Goal: Information Seeking & Learning: Learn about a topic

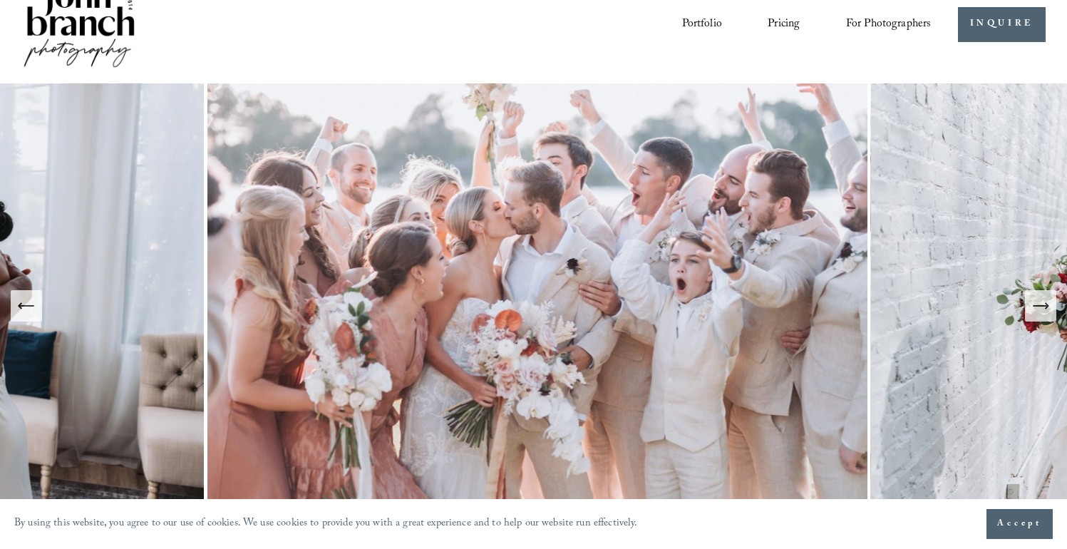
scroll to position [39, 0]
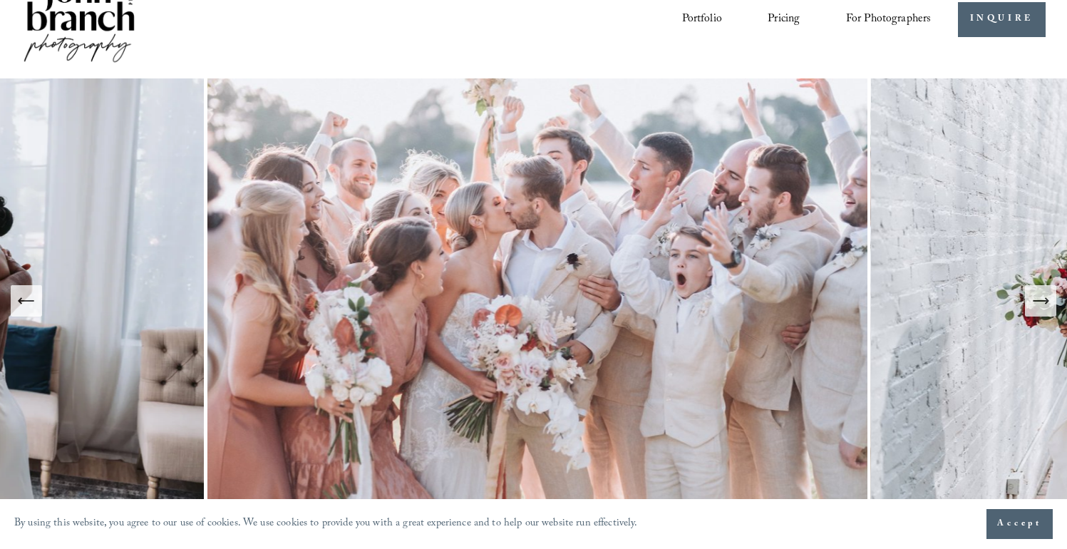
click at [1041, 295] on icon "Next Slide" at bounding box center [1041, 301] width 20 height 20
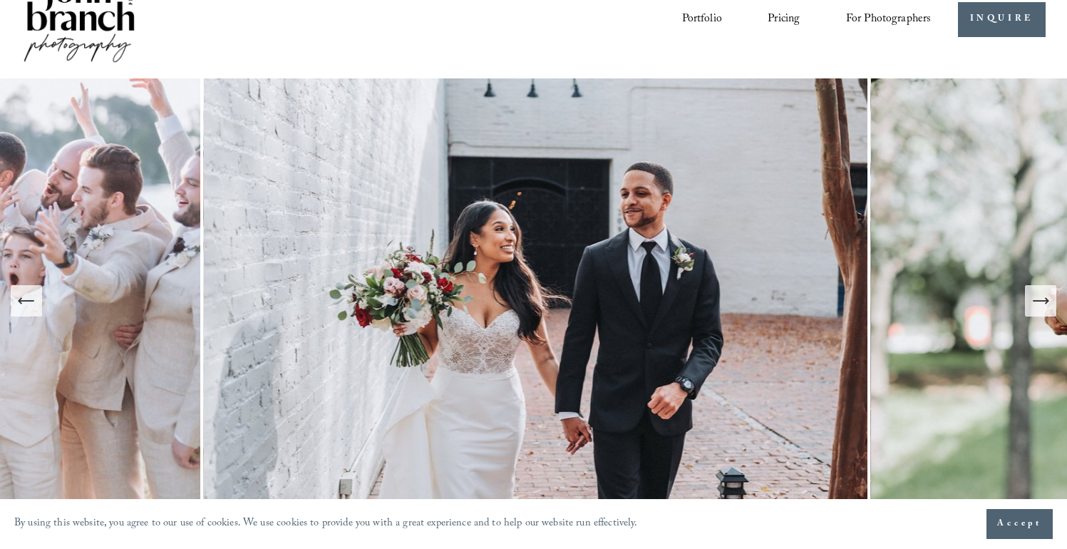
click at [1041, 295] on icon "Next Slide" at bounding box center [1041, 301] width 20 height 20
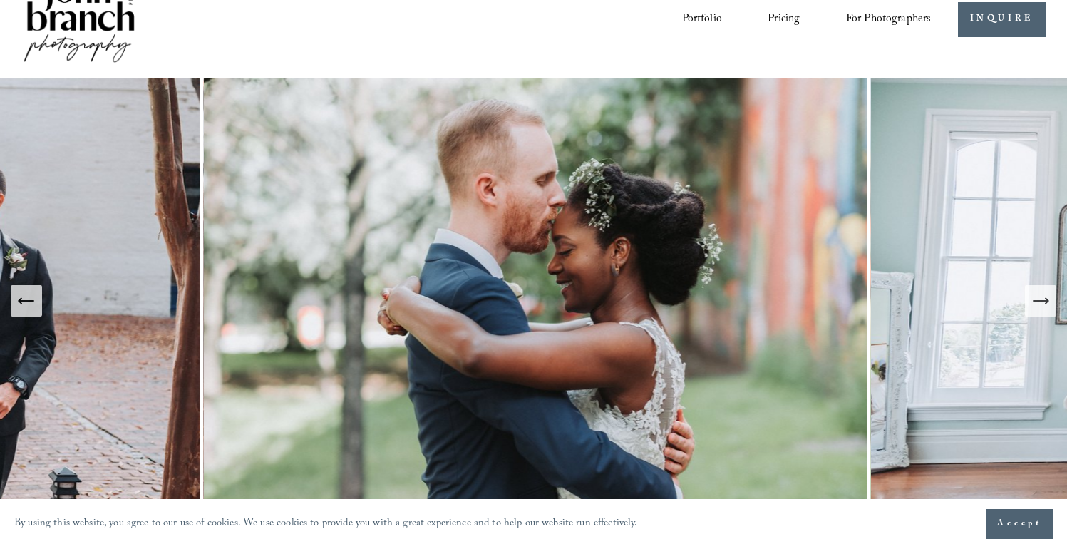
click at [1041, 295] on icon "Next Slide" at bounding box center [1041, 301] width 20 height 20
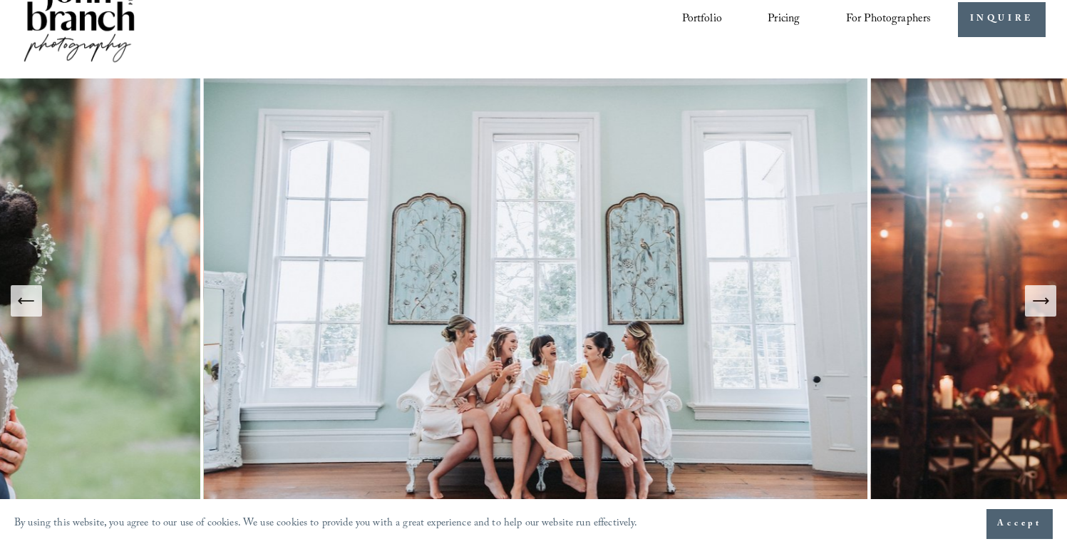
click at [1041, 296] on icon "Next Slide" at bounding box center [1041, 301] width 20 height 20
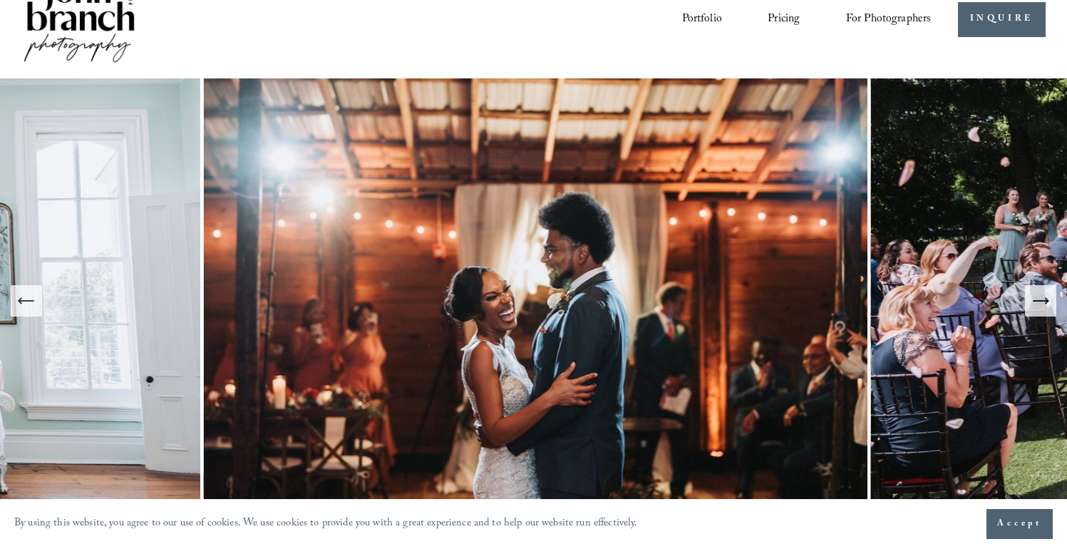
click at [1041, 295] on icon "Next Slide" at bounding box center [1041, 301] width 20 height 20
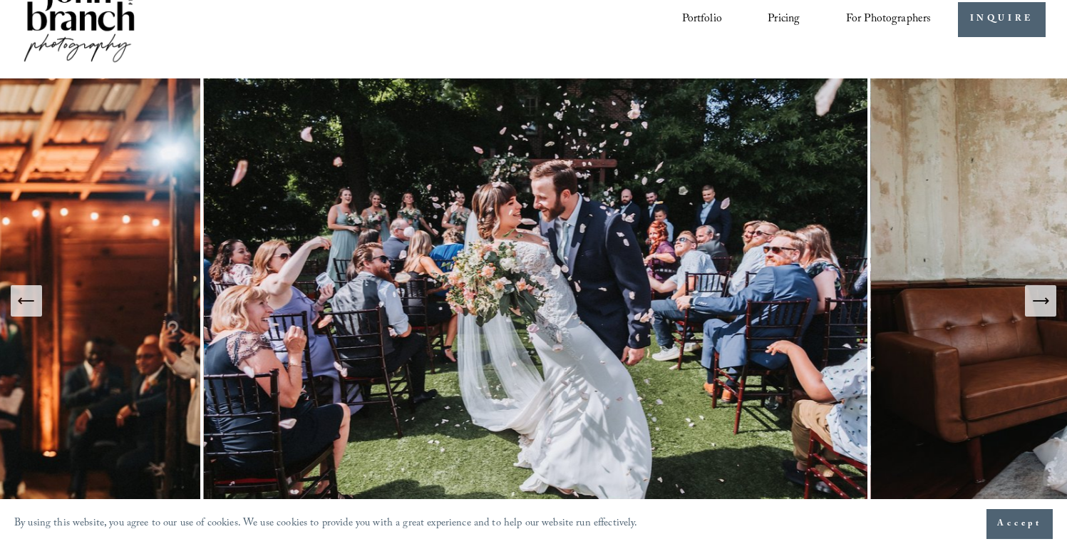
click at [1041, 295] on icon "Next Slide" at bounding box center [1041, 301] width 20 height 20
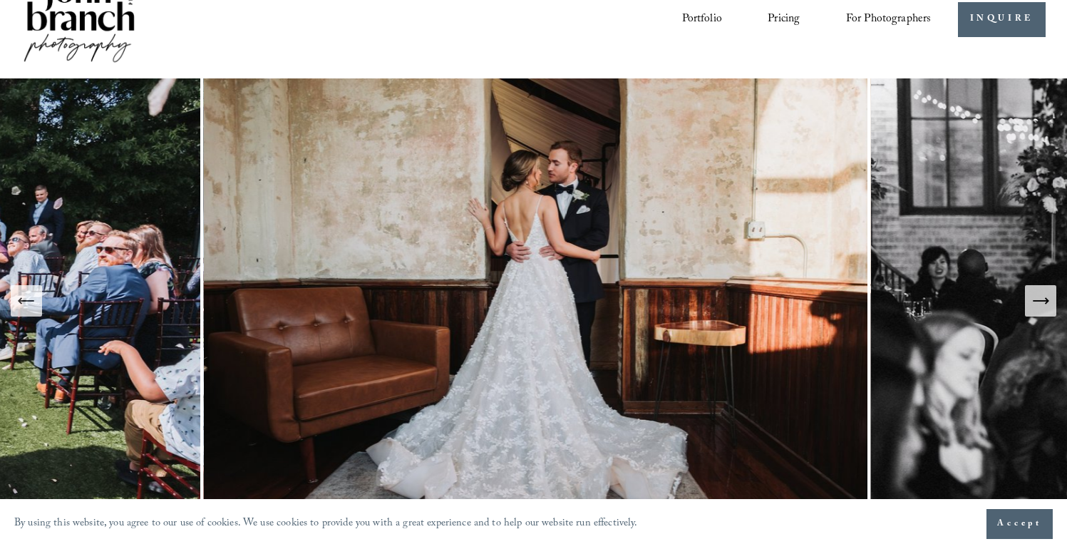
click at [1041, 295] on icon "Next Slide" at bounding box center [1041, 301] width 20 height 20
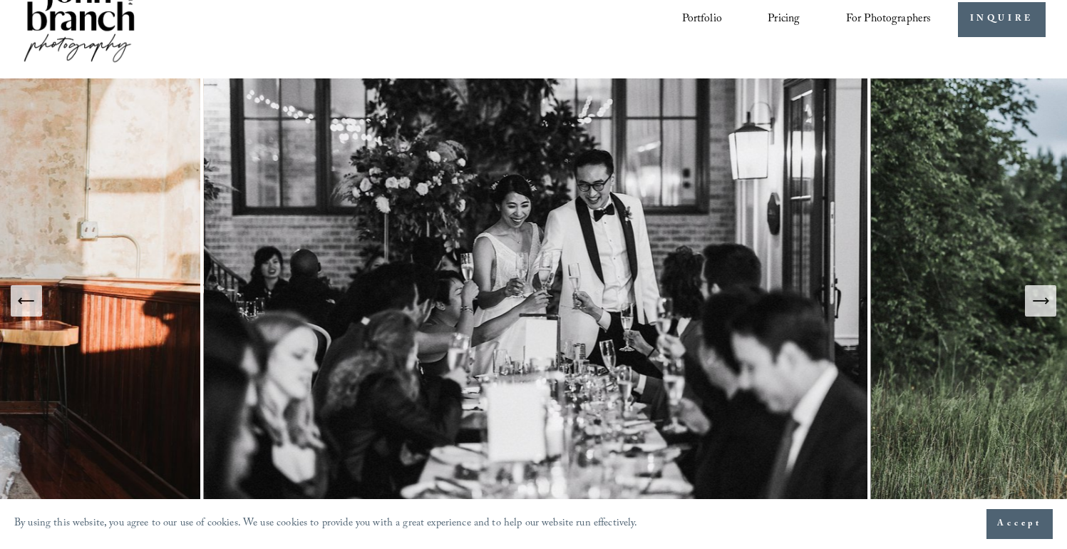
click at [1041, 295] on icon "Next Slide" at bounding box center [1041, 301] width 20 height 20
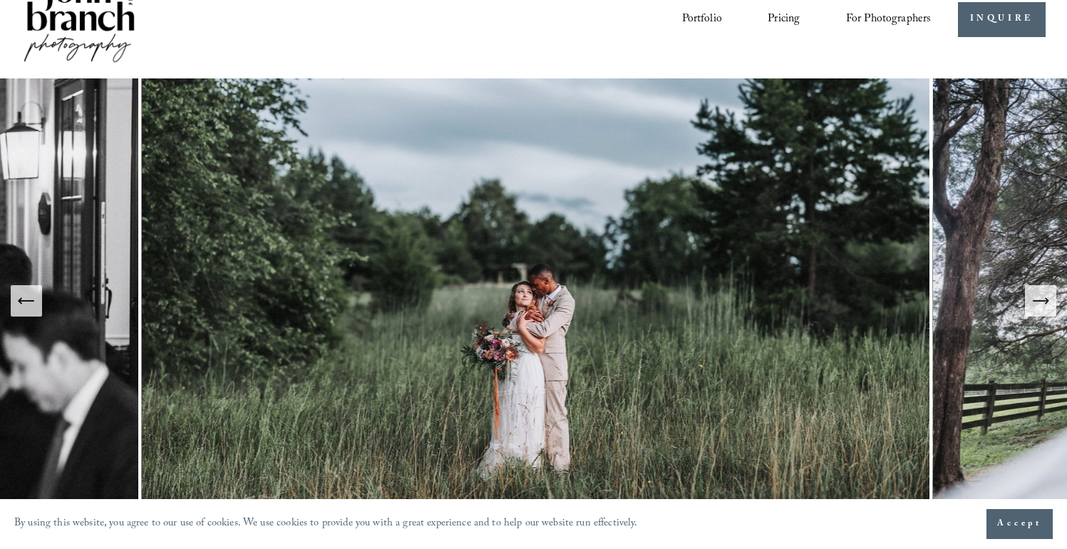
click at [1041, 295] on icon "Next Slide" at bounding box center [1041, 301] width 20 height 20
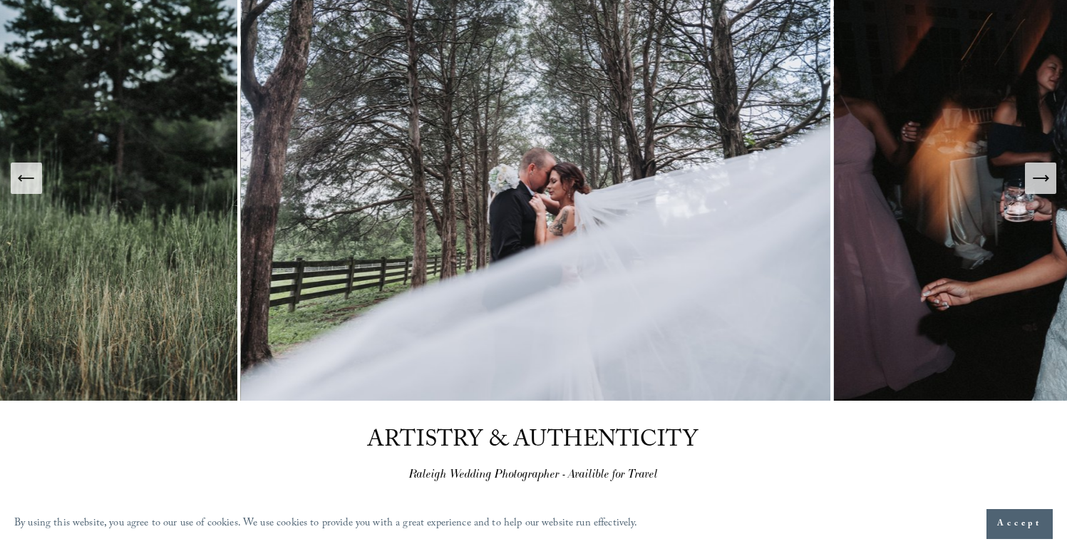
scroll to position [164, 0]
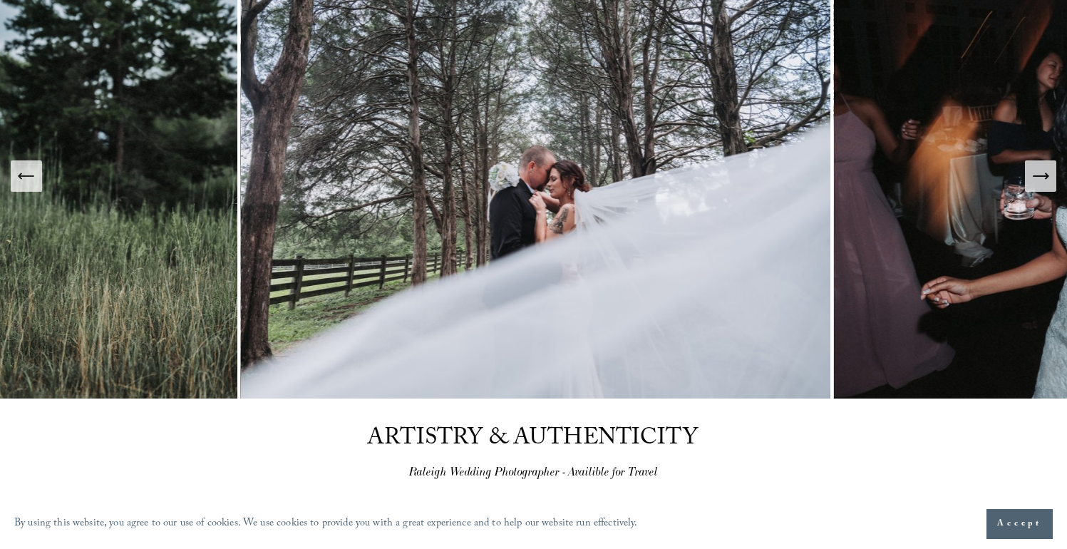
click at [1043, 185] on icon "Next Slide" at bounding box center [1041, 176] width 20 height 20
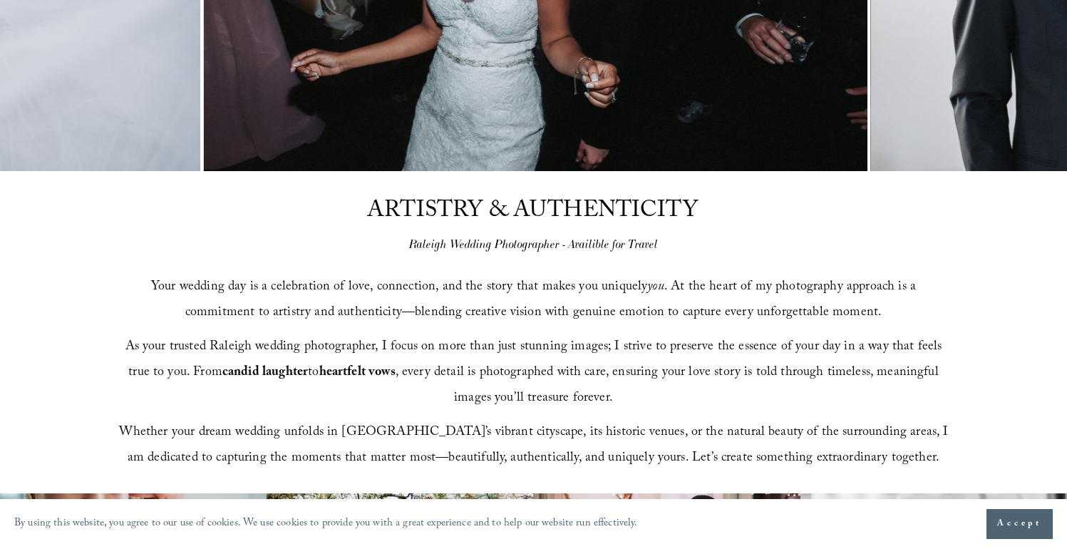
scroll to position [0, 0]
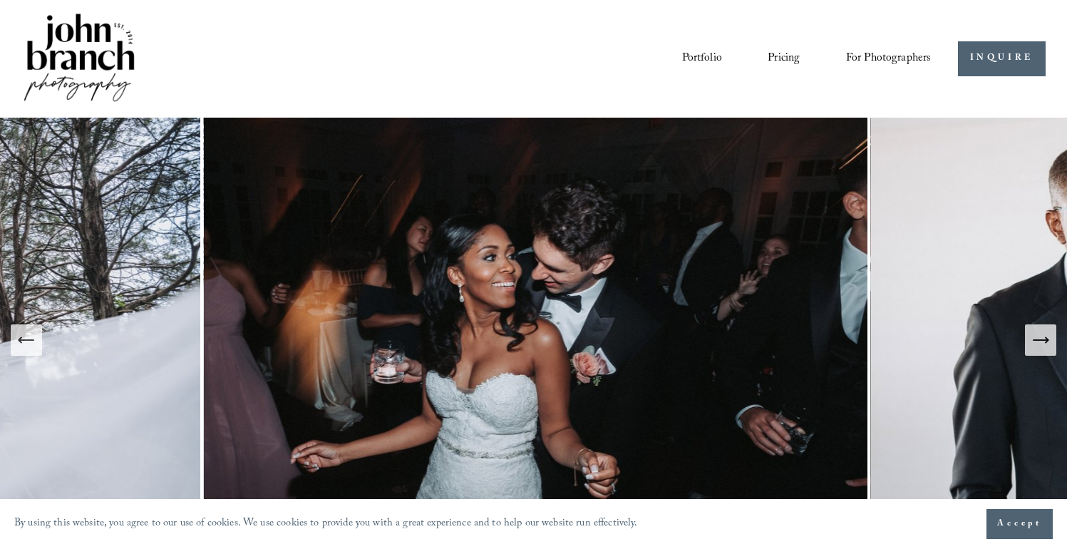
click at [0, 0] on span "Presets" at bounding box center [0, 0] width 0 height 0
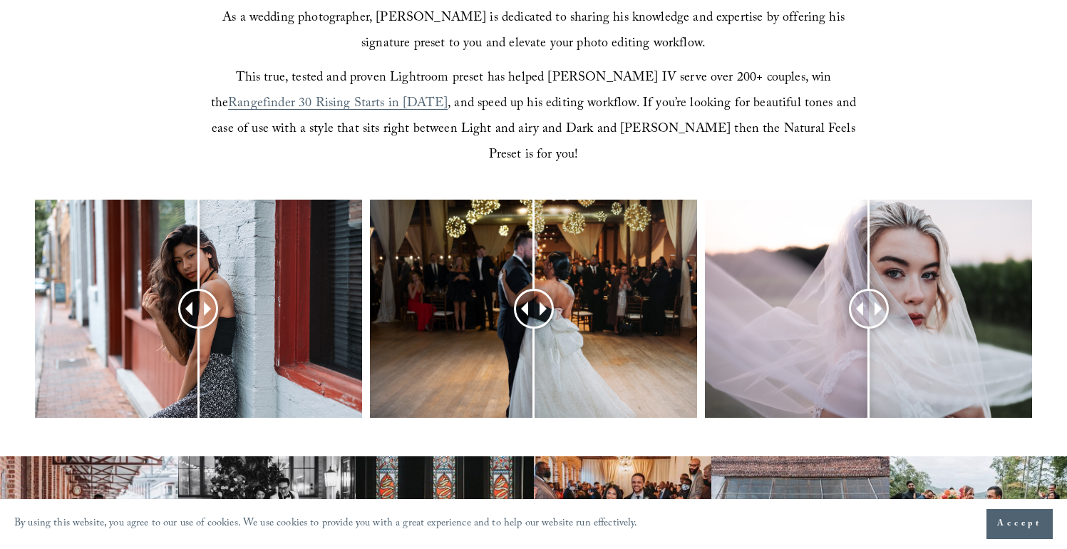
scroll to position [502, 0]
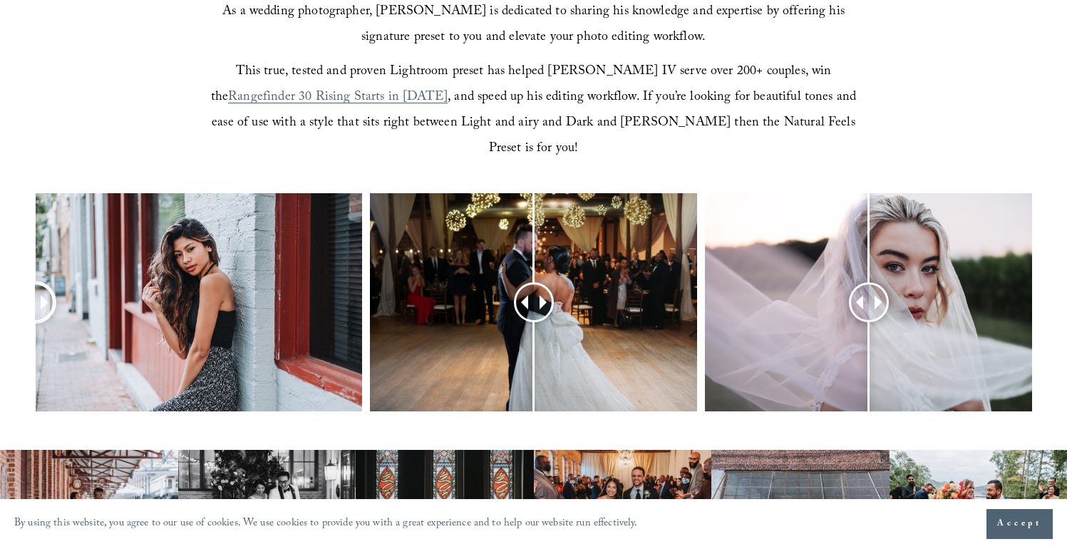
drag, startPoint x: 199, startPoint y: 279, endPoint x: 4, endPoint y: 273, distance: 194.7
click at [3, 272] on div at bounding box center [533, 321] width 1067 height 256
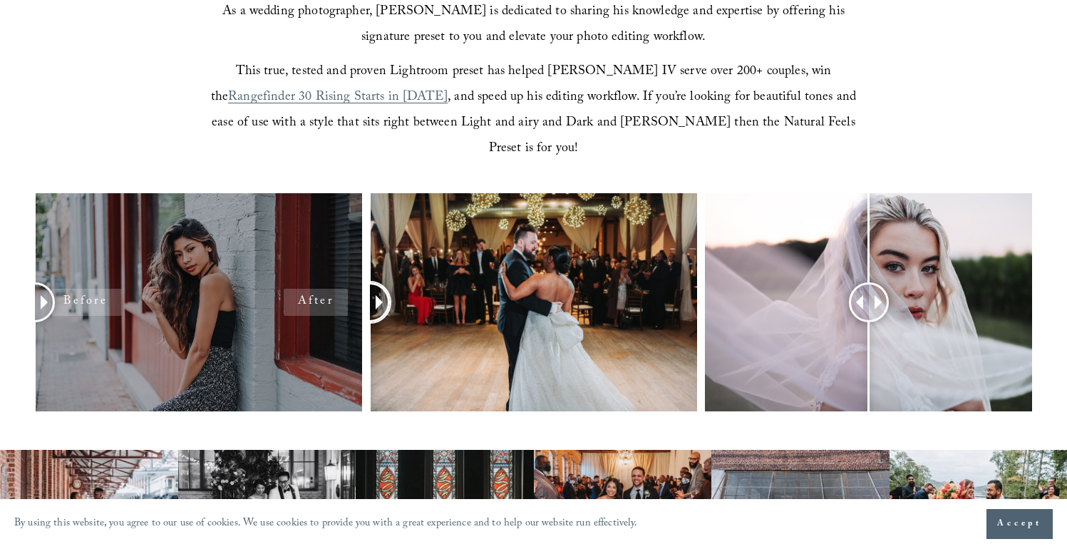
drag, startPoint x: 537, startPoint y: 269, endPoint x: 327, endPoint y: 270, distance: 209.5
click at [327, 270] on div at bounding box center [533, 321] width 1067 height 256
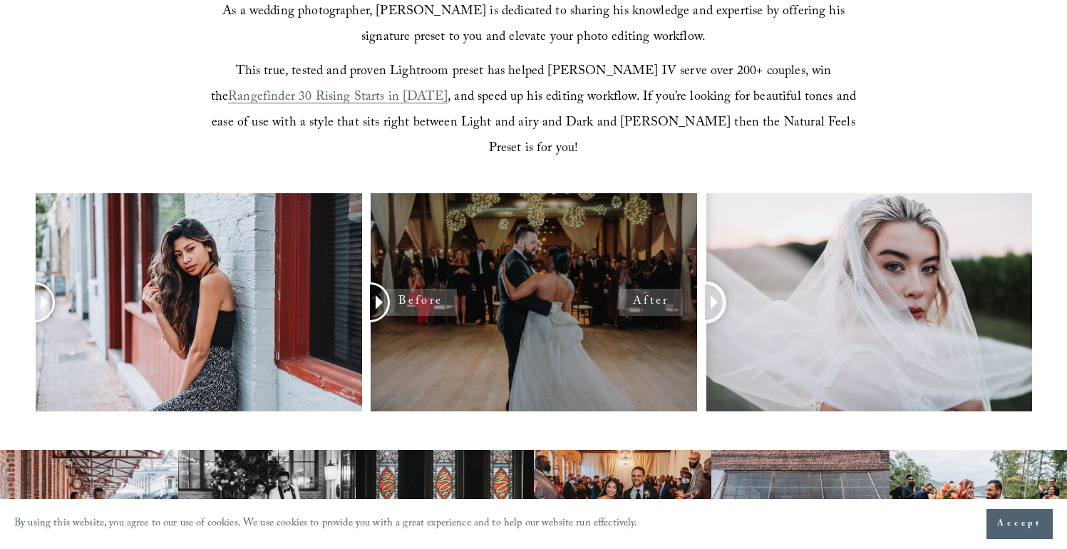
drag, startPoint x: 866, startPoint y: 270, endPoint x: 673, endPoint y: 279, distance: 192.6
click at [673, 279] on div at bounding box center [533, 321] width 1067 height 256
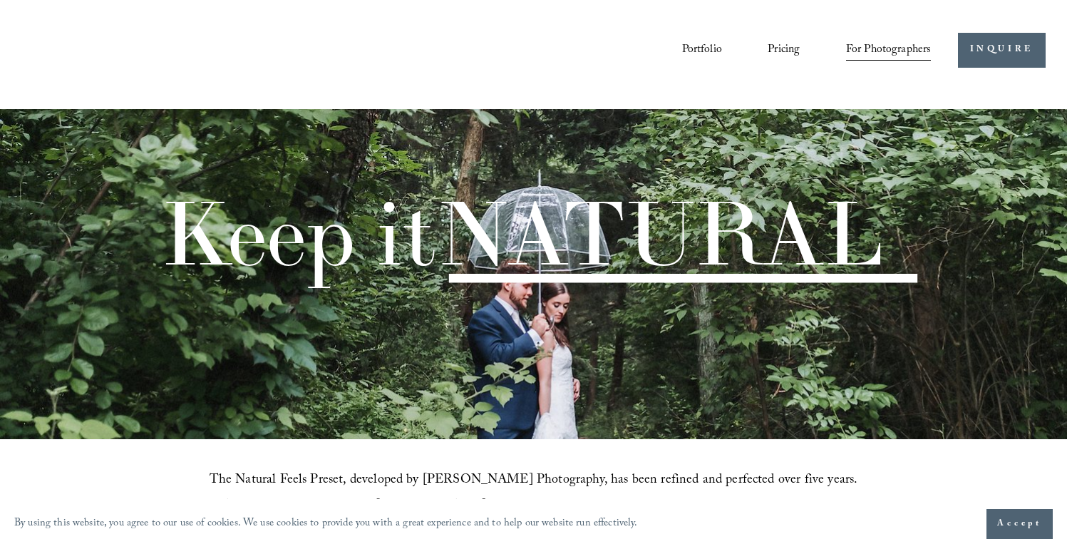
scroll to position [0, 0]
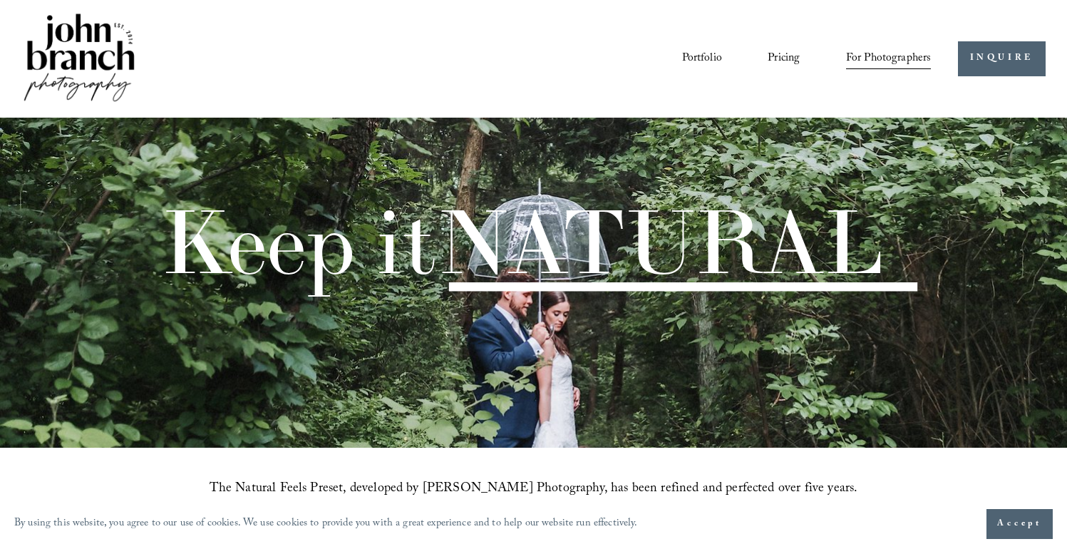
click at [778, 54] on link "Pricing" at bounding box center [784, 58] width 32 height 24
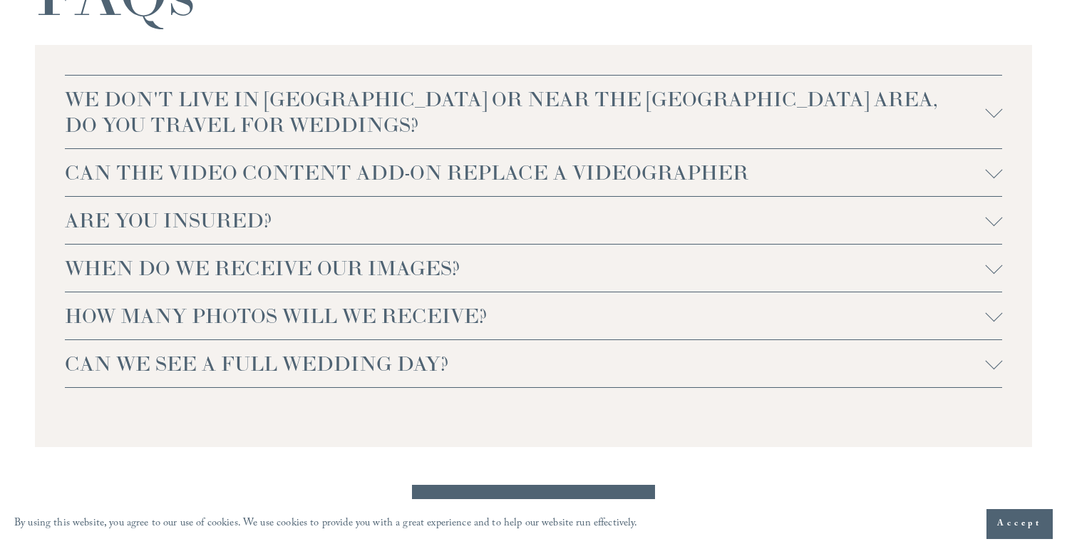
scroll to position [3042, 0]
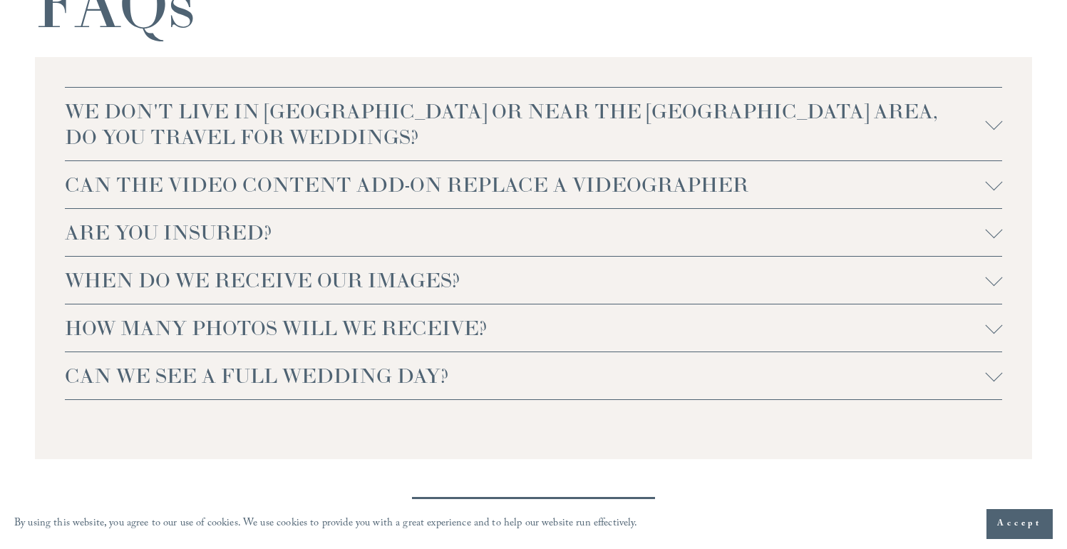
click at [629, 140] on span "WE DON'T LIVE IN [GEOGRAPHIC_DATA] OR NEAR THE [GEOGRAPHIC_DATA] AREA, DO YOU T…" at bounding box center [525, 123] width 921 height 51
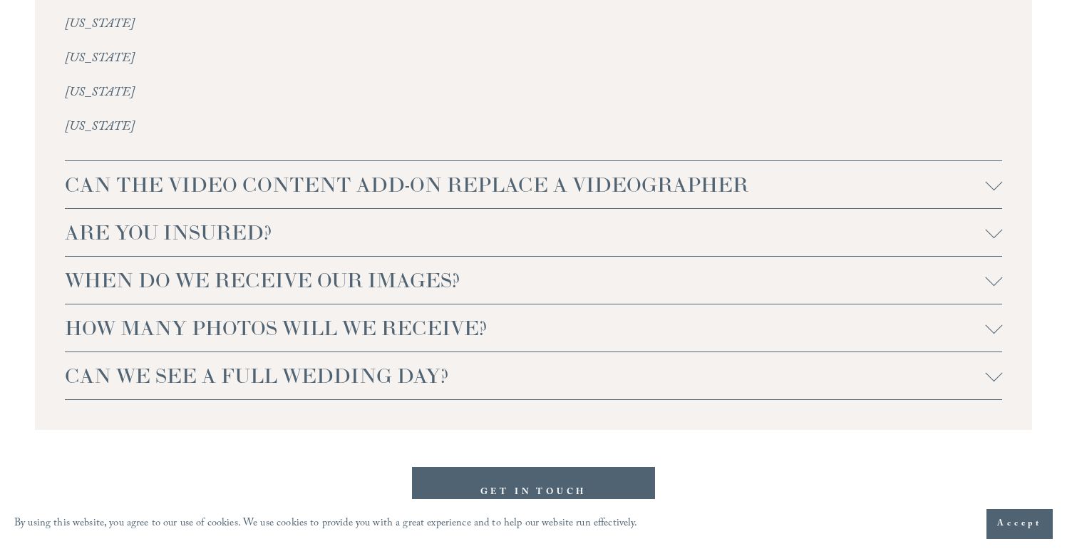
scroll to position [3439, 0]
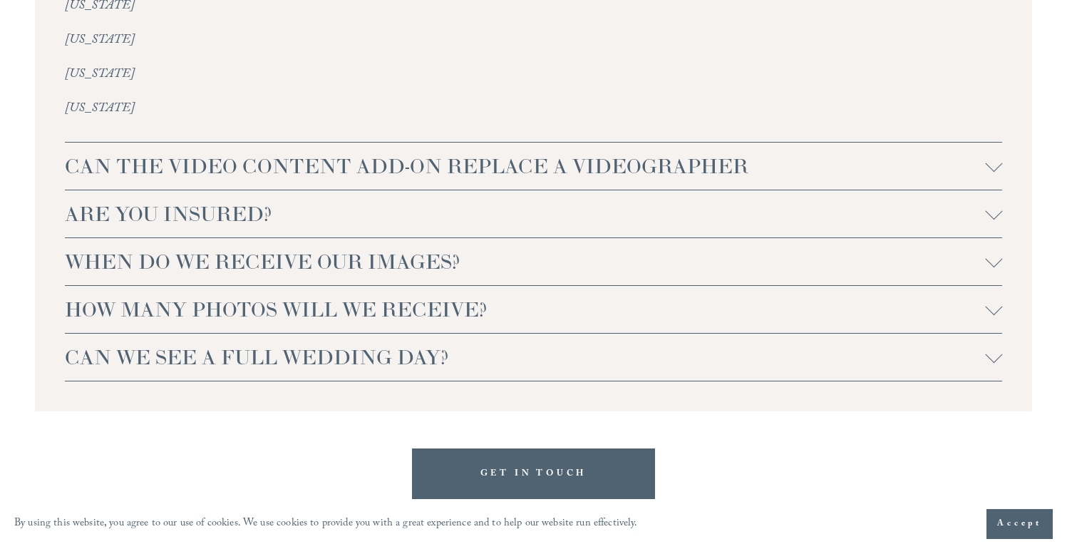
click at [361, 238] on button "WHEN DO WE RECEIVE OUR IMAGES?" at bounding box center [534, 261] width 938 height 47
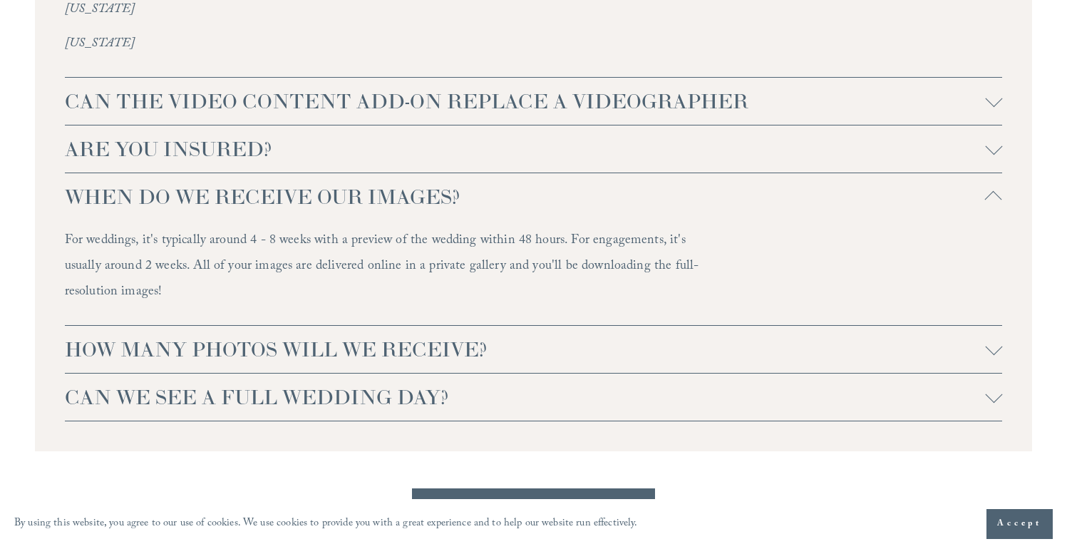
scroll to position [3506, 0]
click at [484, 334] on span "HOW MANY PHOTOS WILL WE RECEIVE?" at bounding box center [525, 347] width 921 height 26
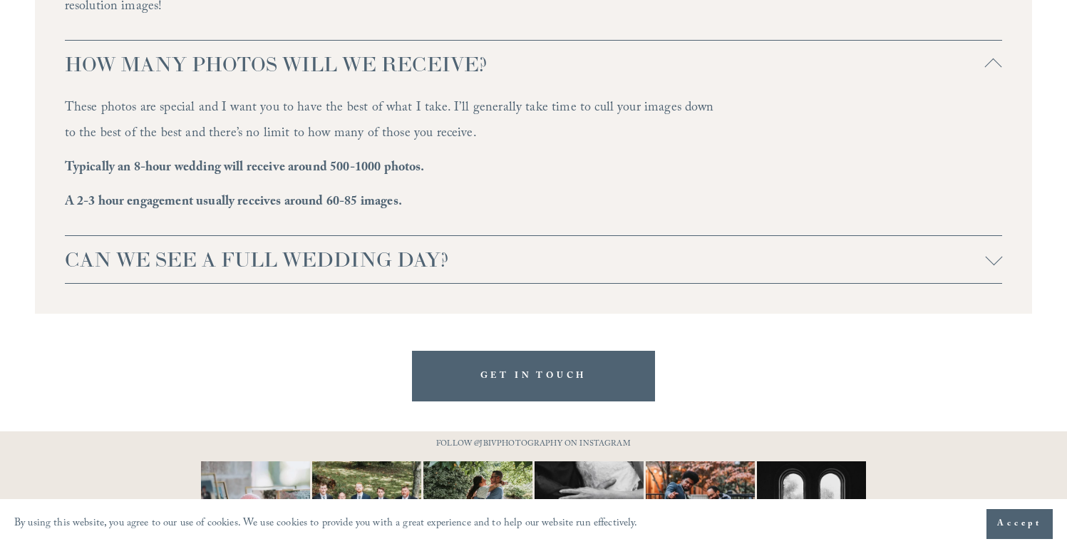
scroll to position [3794, 0]
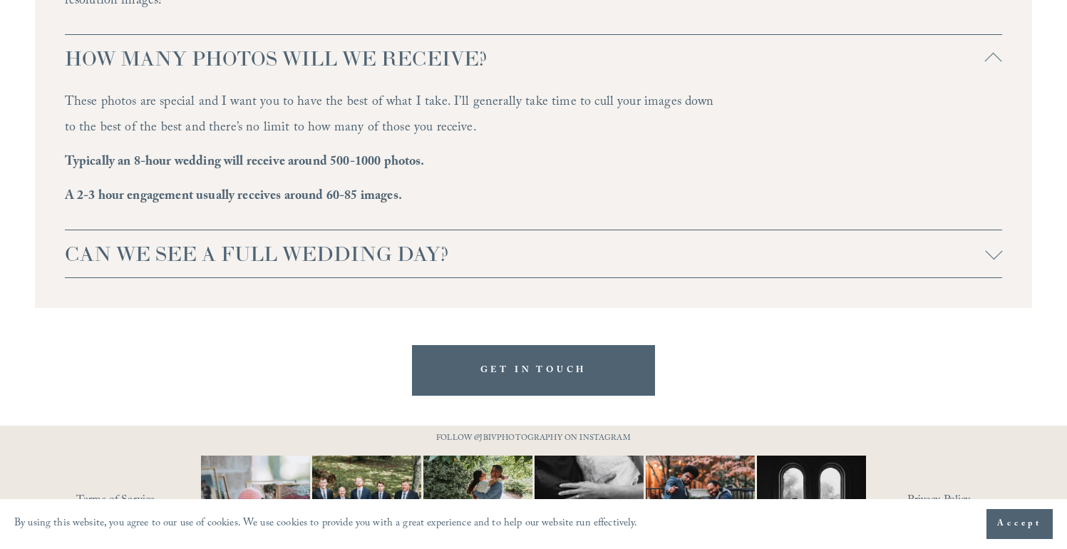
click at [483, 241] on span "CAN WE SEE A FULL WEDDING DAY?" at bounding box center [525, 254] width 921 height 26
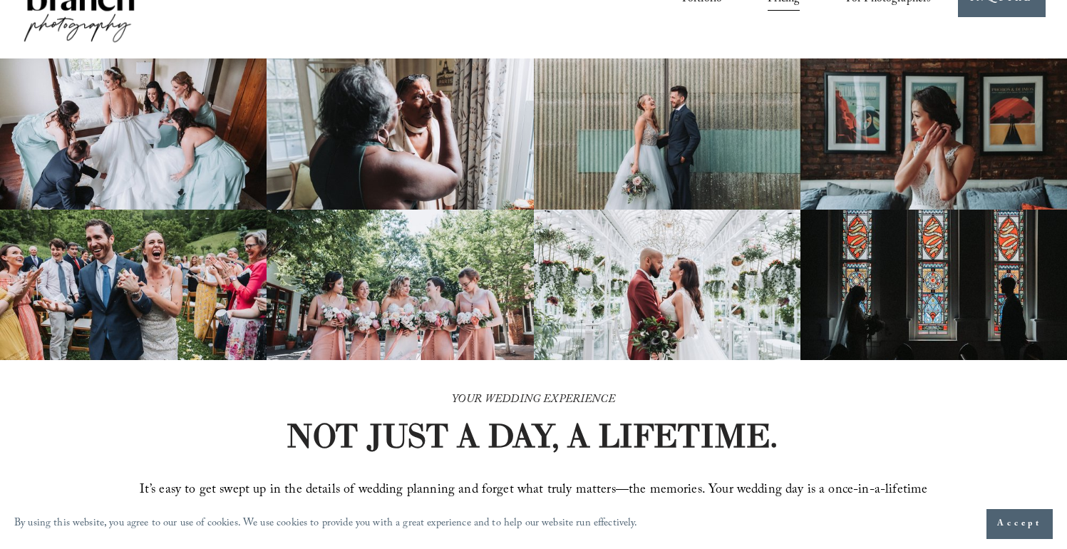
scroll to position [0, 0]
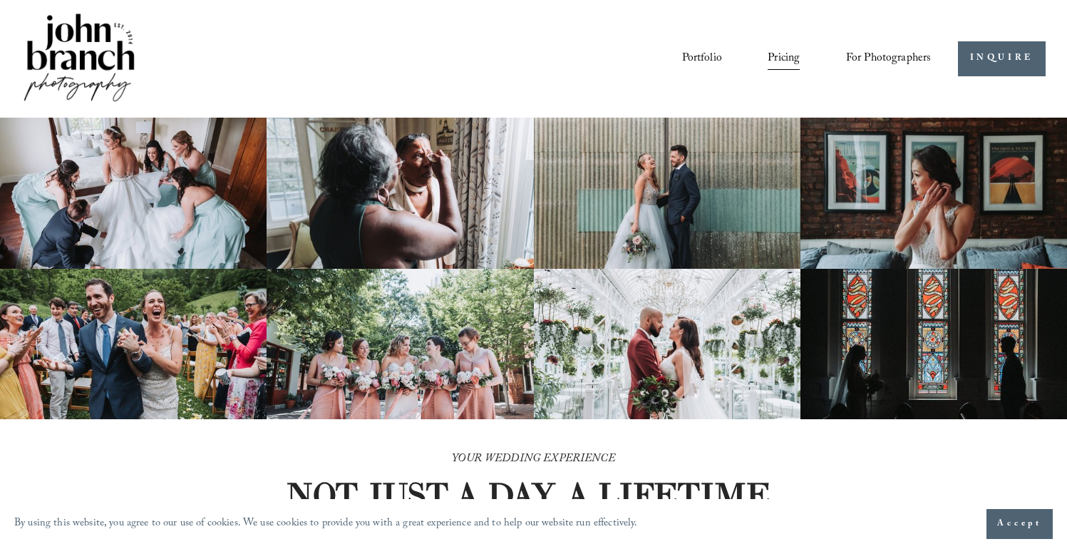
click at [697, 61] on link "Portfolio" at bounding box center [702, 58] width 40 height 24
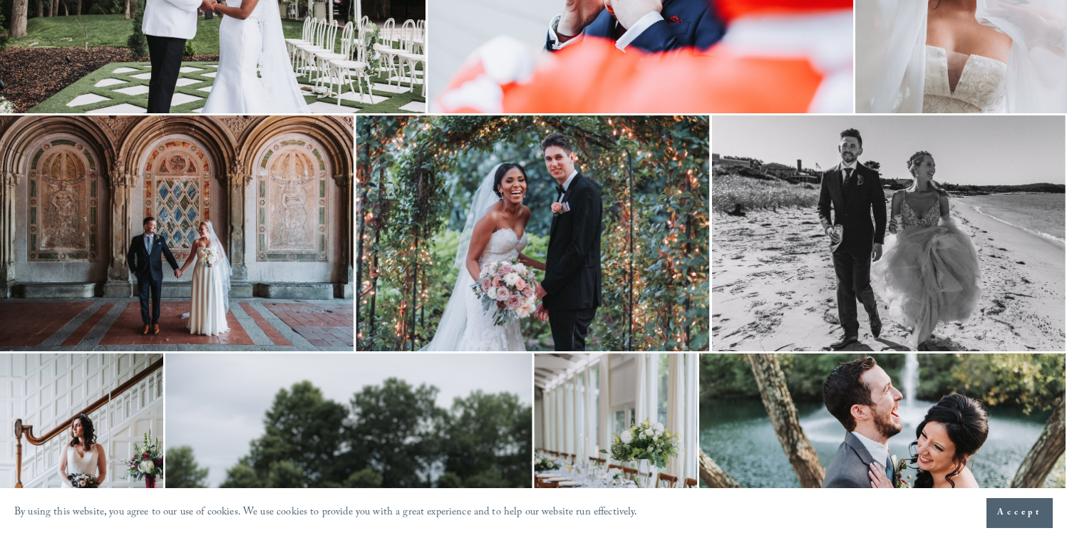
scroll to position [3270, 0]
